Goal: Navigation & Orientation: Find specific page/section

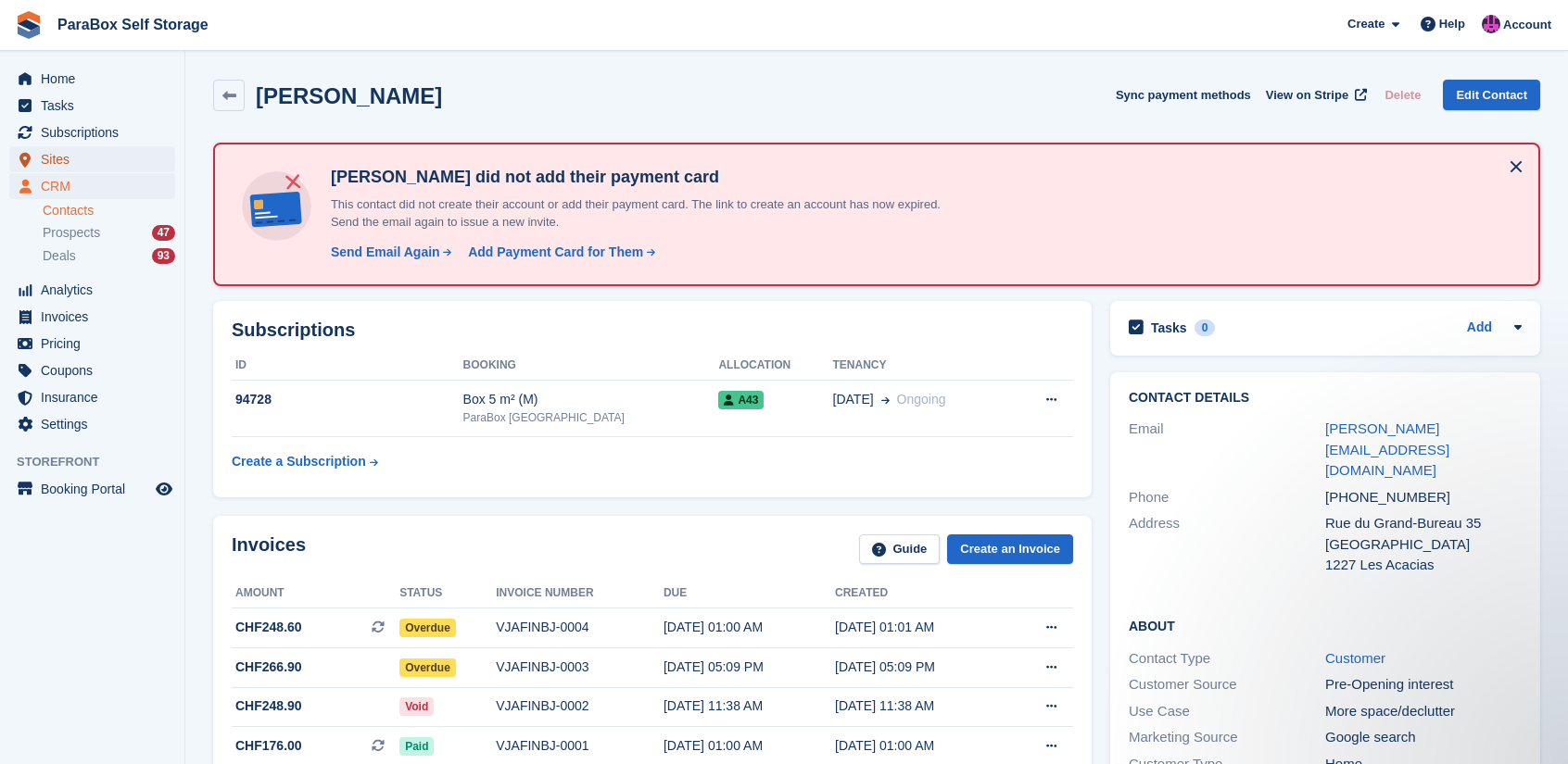
click at [72, 150] on span "Sites" at bounding box center [96, 159] width 112 height 26
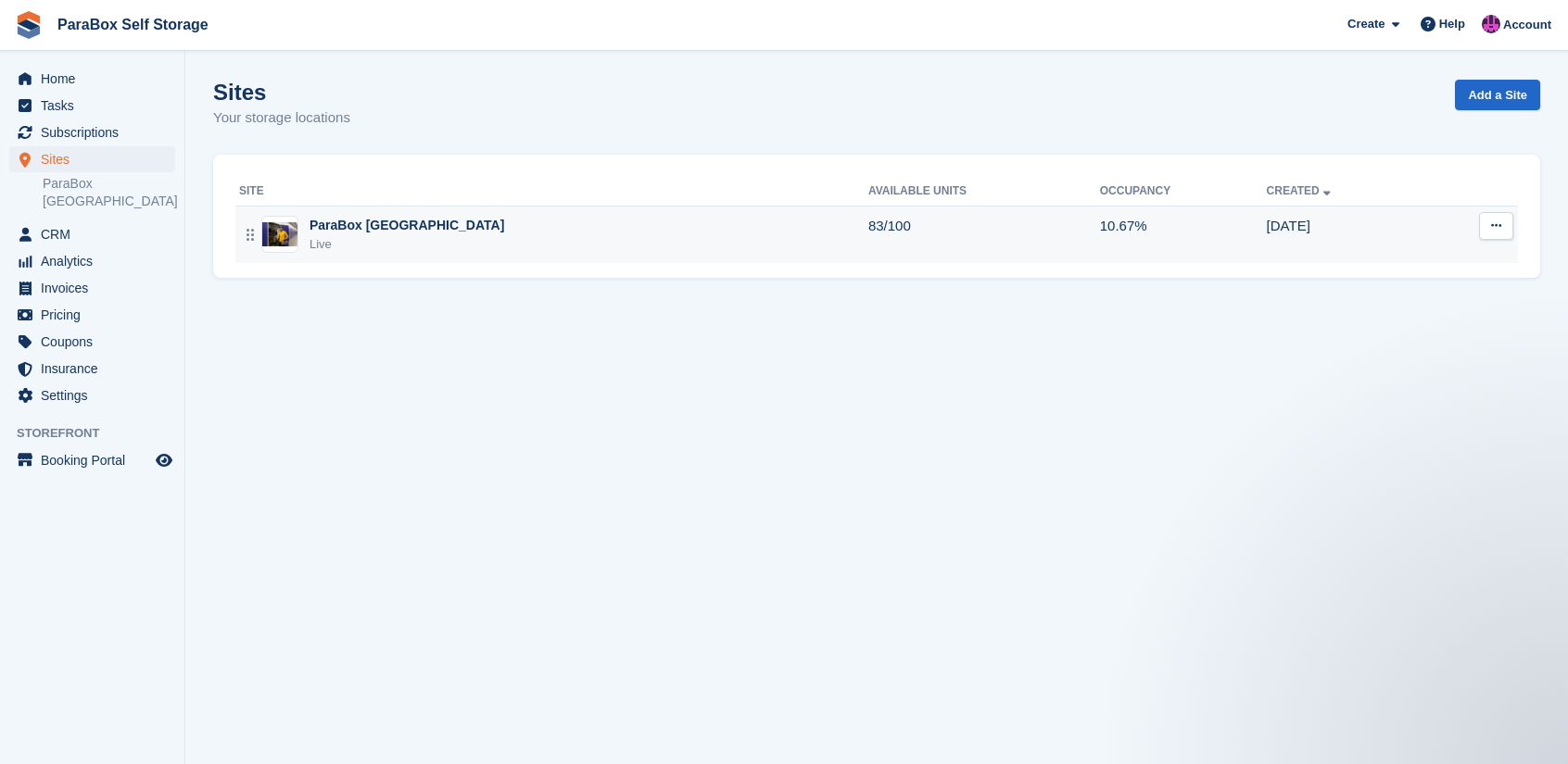
click at [316, 250] on div "Live" at bounding box center [407, 244] width 194 height 18
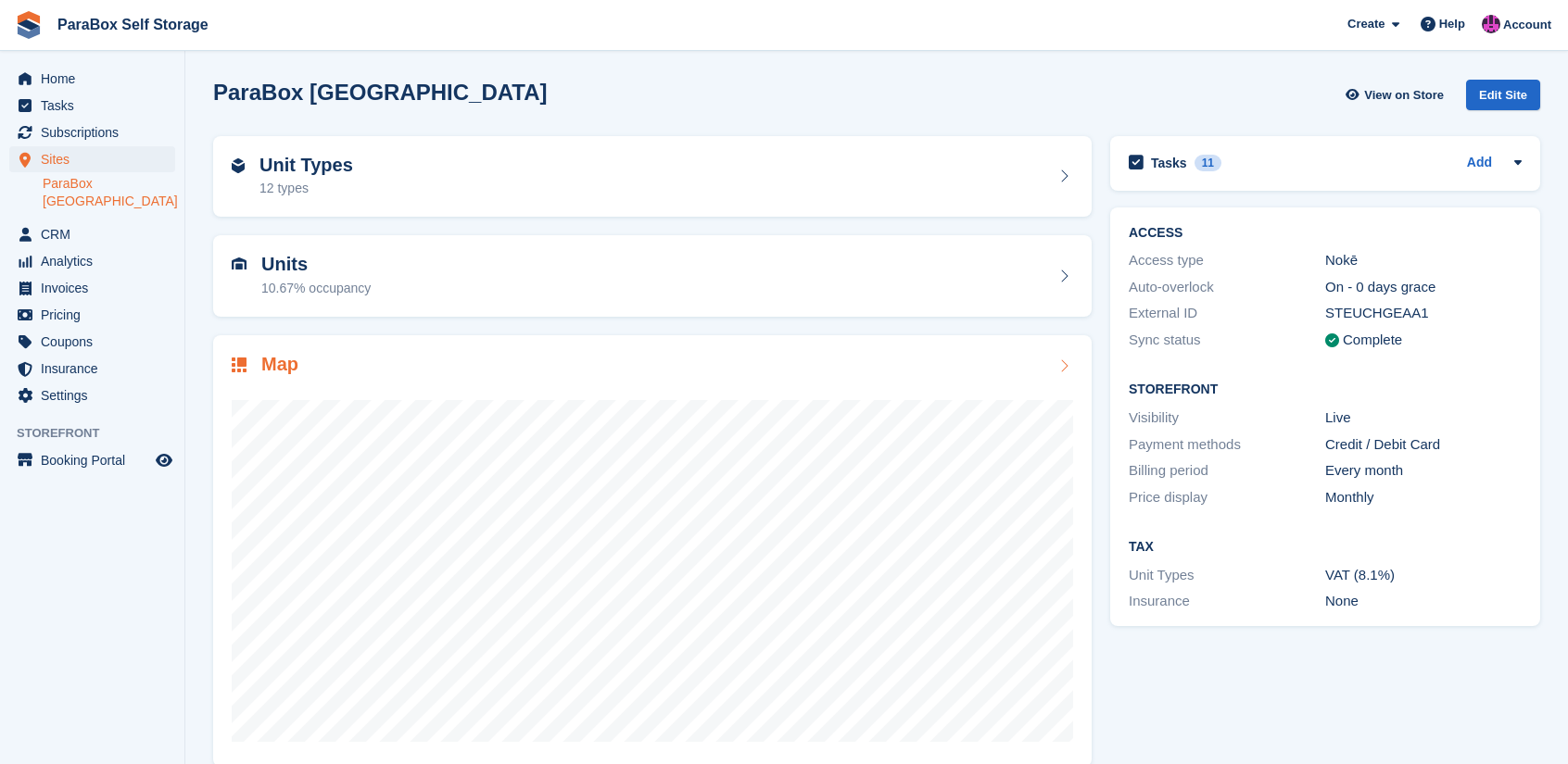
click at [401, 374] on div "Map" at bounding box center [652, 367] width 841 height 25
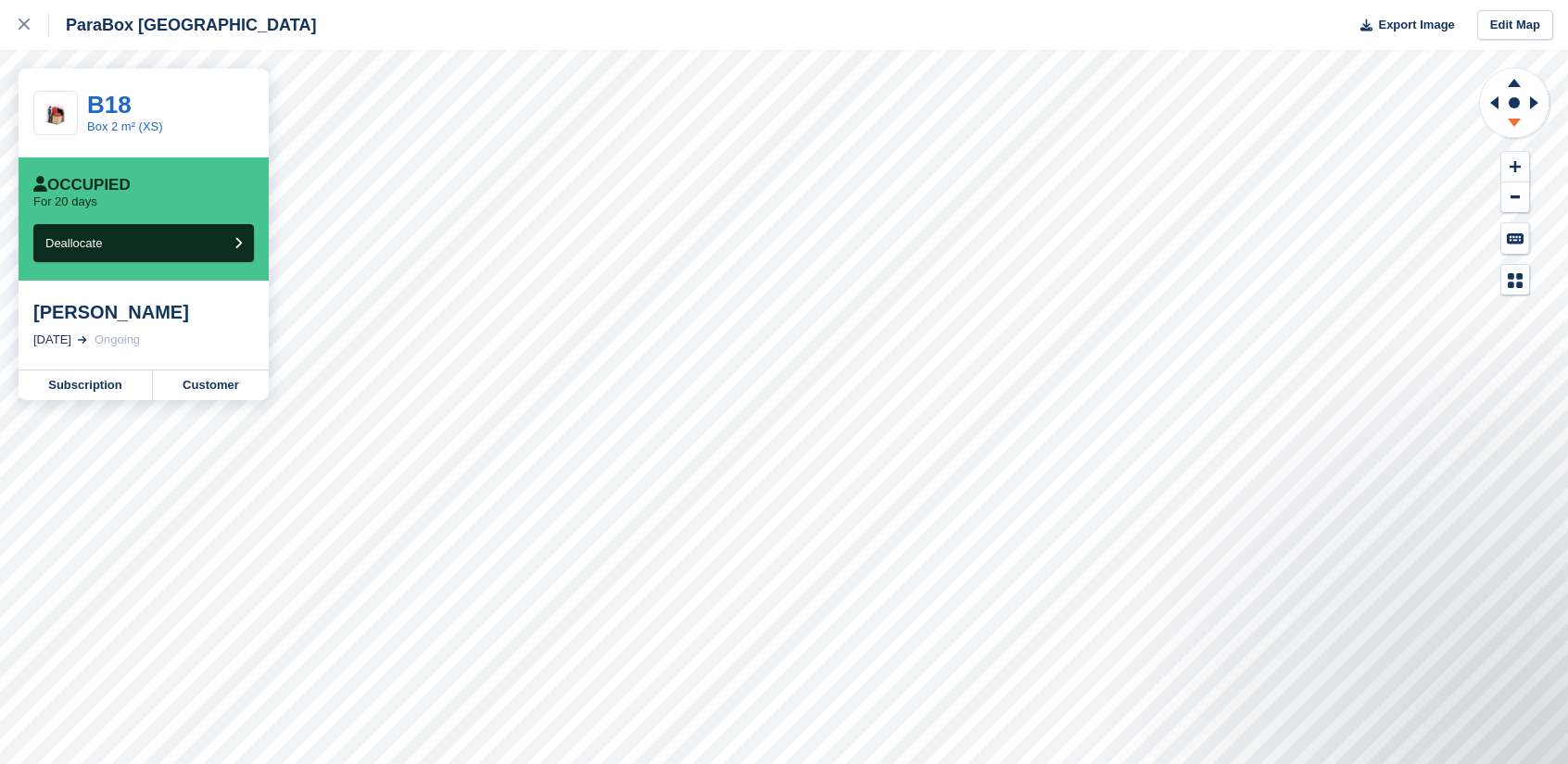
click at [1511, 119] on icon at bounding box center [1514, 122] width 13 height 9
click at [1512, 84] on icon at bounding box center [1514, 83] width 13 height 9
click at [1528, 95] on icon at bounding box center [1537, 103] width 23 height 49
click at [32, 26] on div at bounding box center [33, 24] width 30 height 22
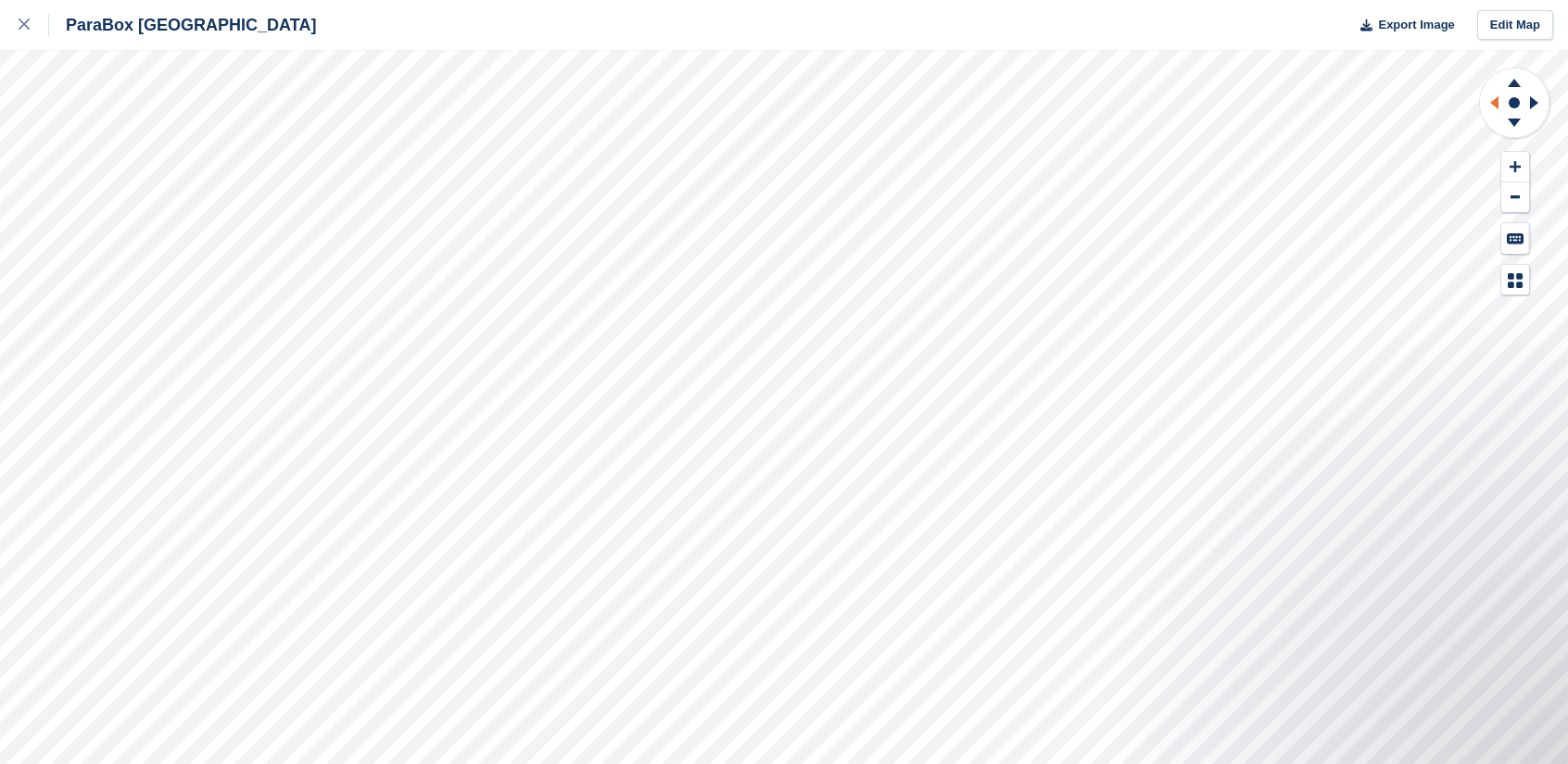
click at [1486, 95] on icon at bounding box center [1491, 103] width 23 height 49
click at [1515, 125] on icon at bounding box center [1514, 125] width 49 height 23
click at [1486, 100] on icon at bounding box center [1491, 103] width 23 height 49
click at [1487, 101] on icon at bounding box center [1491, 103] width 23 height 49
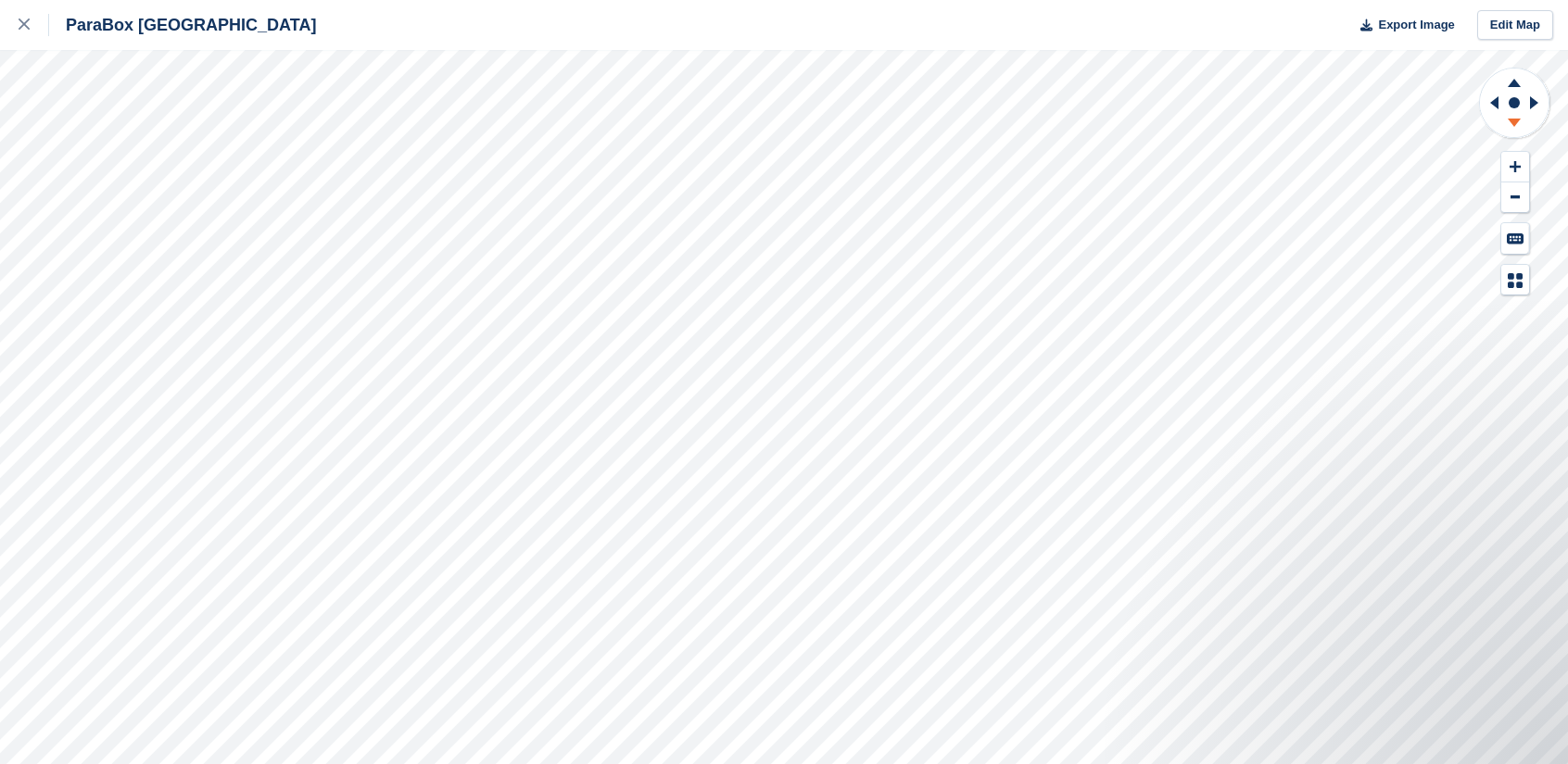
click at [1518, 118] on icon at bounding box center [1514, 122] width 13 height 9
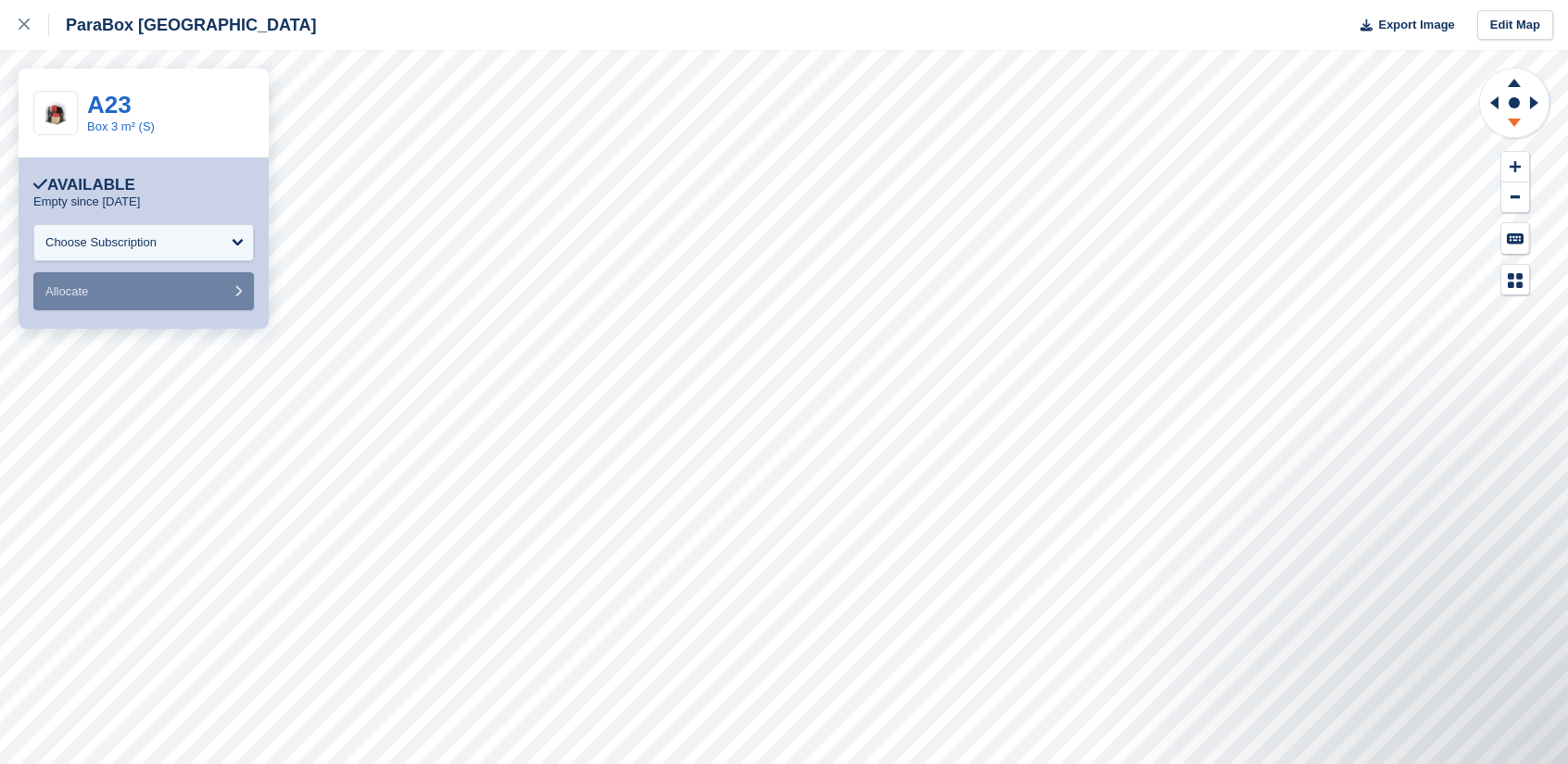
click at [1527, 124] on icon at bounding box center [1514, 125] width 49 height 23
click at [1514, 82] on icon at bounding box center [1514, 83] width 13 height 9
click at [1523, 81] on icon at bounding box center [1514, 81] width 49 height 23
click at [1497, 109] on icon at bounding box center [1493, 102] width 9 height 13
click at [1542, 106] on icon at bounding box center [1537, 103] width 23 height 49
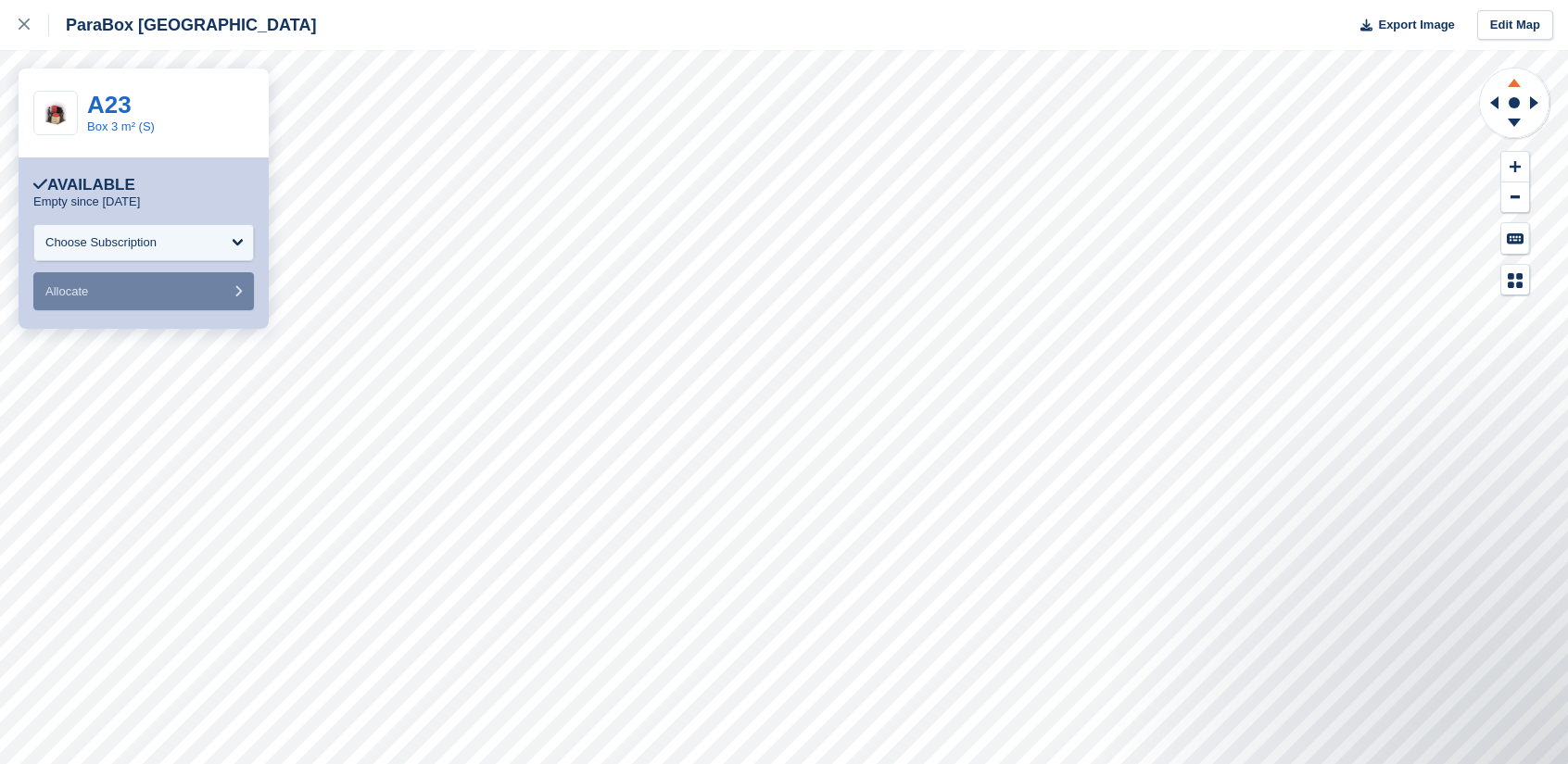
click at [1516, 72] on icon at bounding box center [1514, 81] width 49 height 23
click at [1484, 95] on icon at bounding box center [1491, 103] width 23 height 49
click at [1512, 115] on icon at bounding box center [1514, 125] width 49 height 23
click at [1480, 102] on icon at bounding box center [1491, 103] width 23 height 49
click at [1507, 116] on icon at bounding box center [1514, 125] width 49 height 23
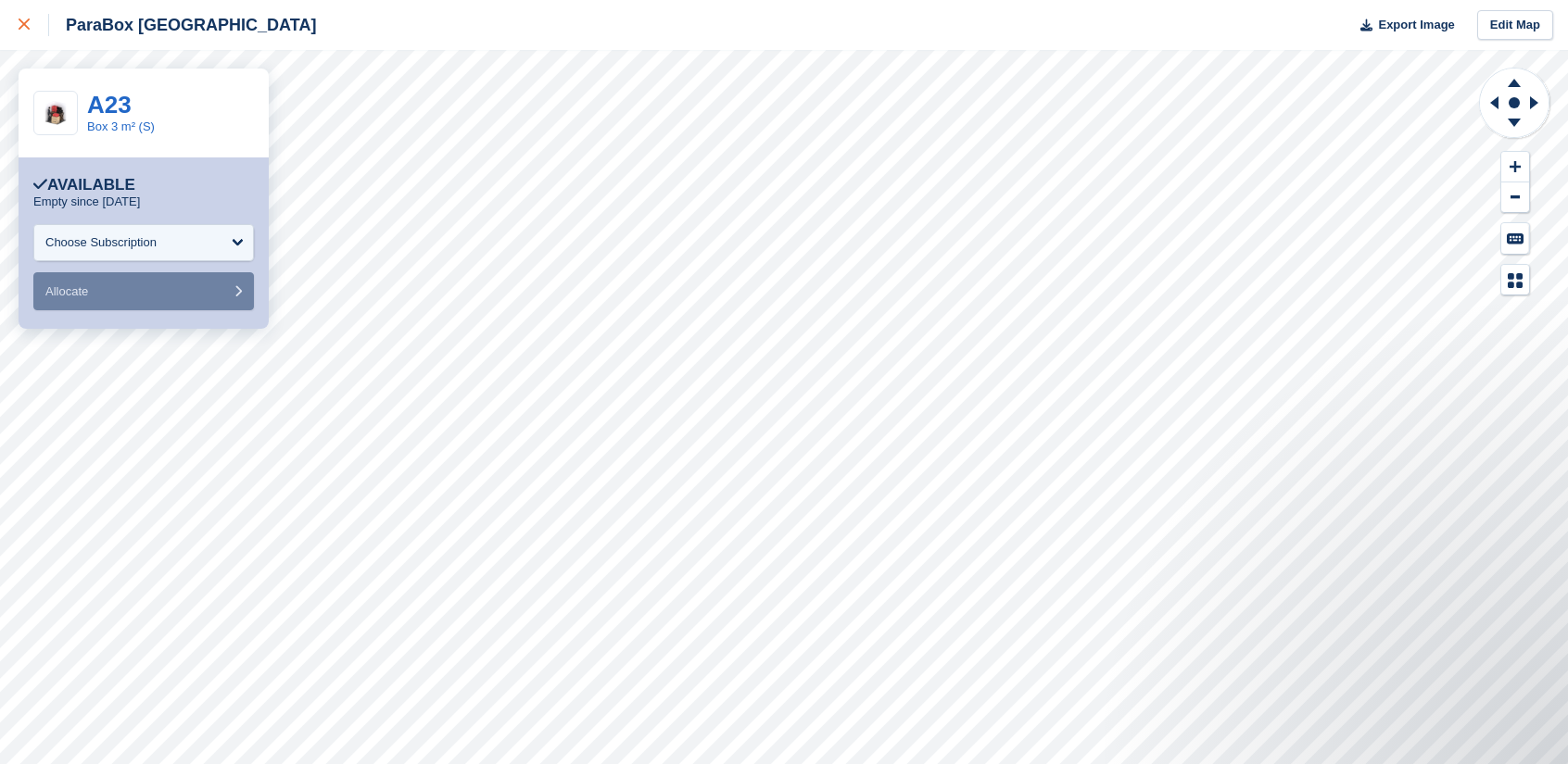
click at [37, 24] on div at bounding box center [33, 24] width 30 height 22
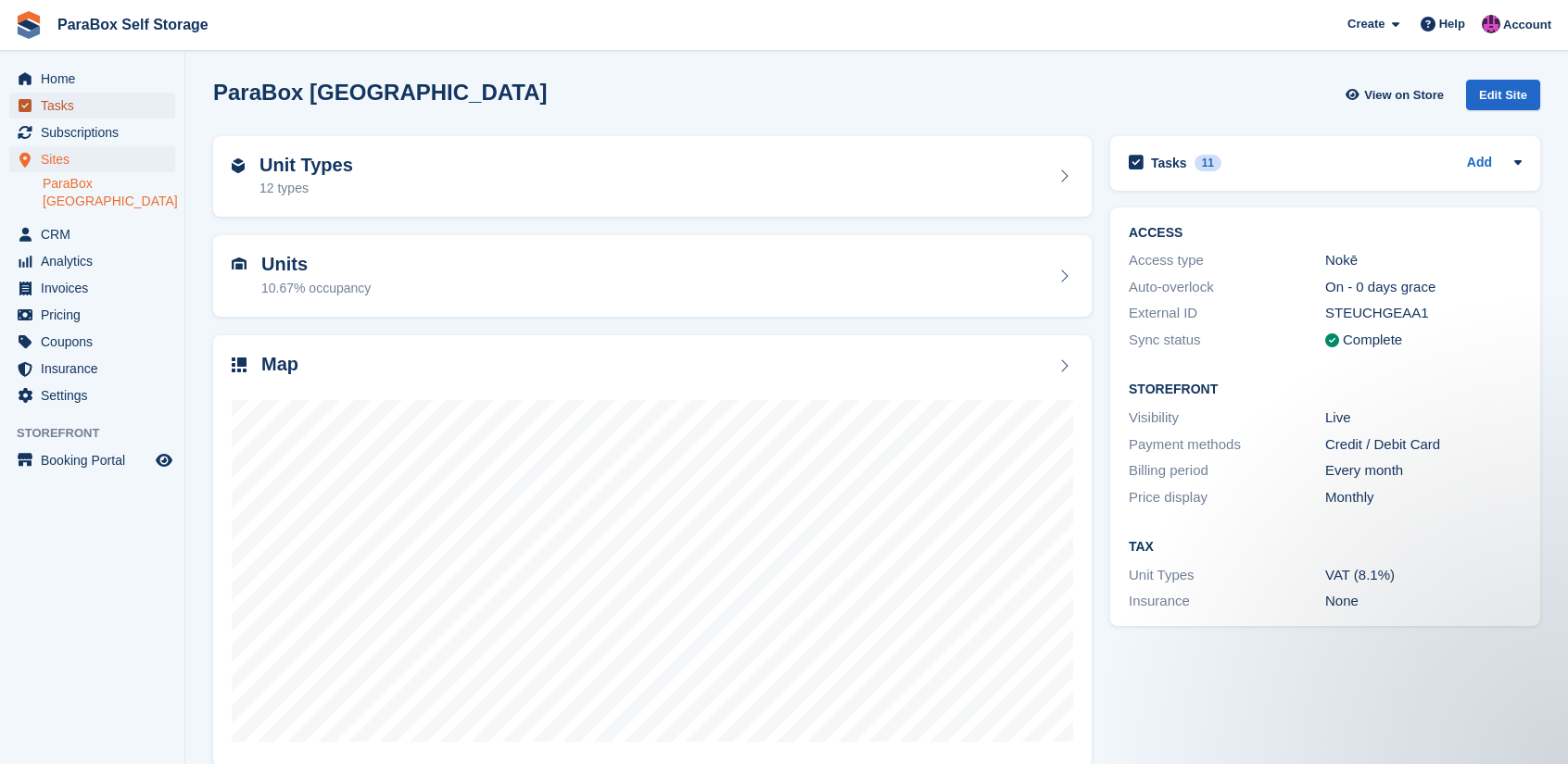
click at [101, 107] on span "Tasks" at bounding box center [96, 105] width 112 height 26
